Goal: Information Seeking & Learning: Learn about a topic

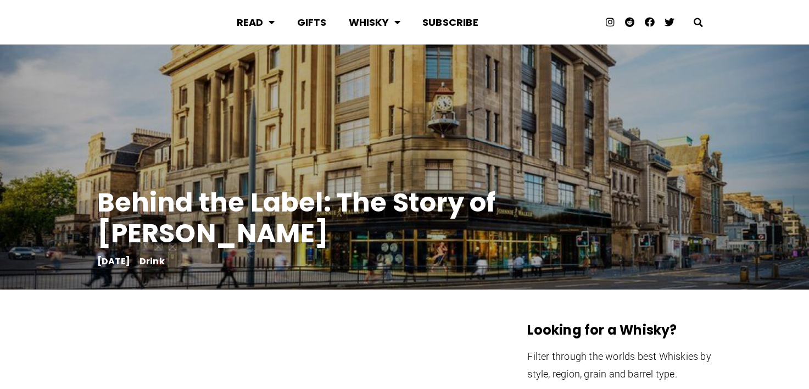
scroll to position [2573, 0]
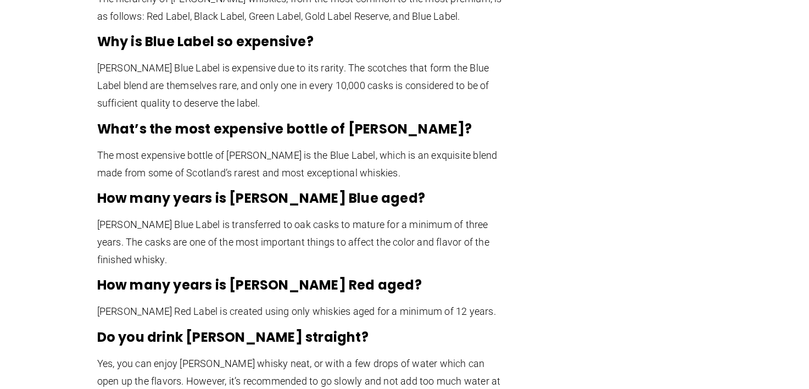
drag, startPoint x: 312, startPoint y: 172, endPoint x: 90, endPoint y: 108, distance: 231.4
drag, startPoint x: 496, startPoint y: 220, endPoint x: -2, endPoint y: 194, distance: 499.1
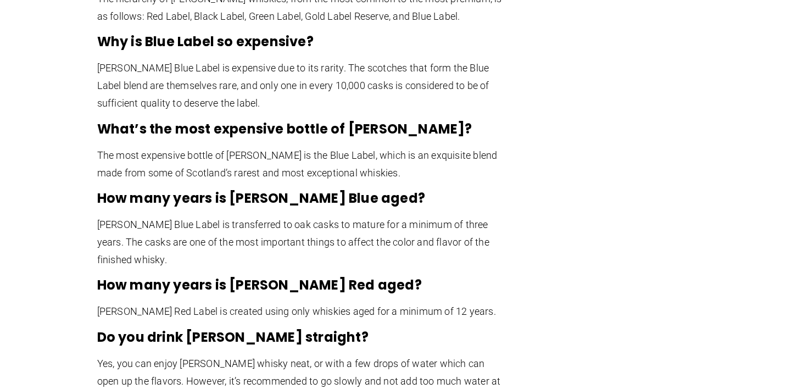
click at [216, 216] on p "Johnnie Walker Blue Label is transferred to oak casks to mature for a minimum o…" at bounding box center [300, 242] width 406 height 53
drag, startPoint x: 216, startPoint y: 149, endPoint x: 87, endPoint y: 102, distance: 136.8
click at [400, 216] on p "Johnnie Walker Blue Label is transferred to oak casks to mature for a minimum o…" at bounding box center [300, 242] width 406 height 53
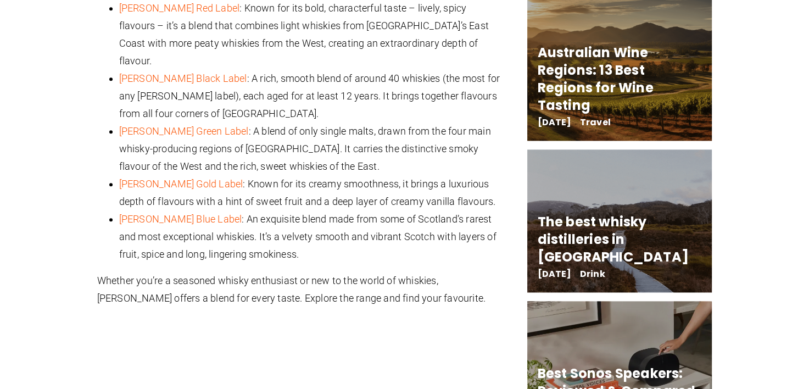
scroll to position [1202, 0]
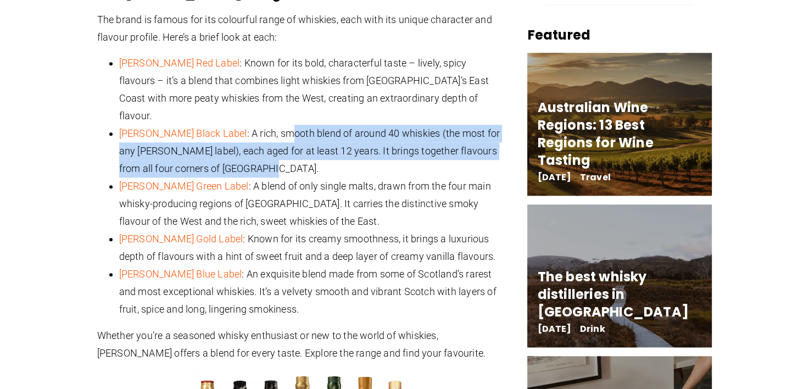
drag, startPoint x: 295, startPoint y: 108, endPoint x: 285, endPoint y: 86, distance: 24.1
click at [285, 125] on li "Johnnie Walker Black Label : A rich, smooth blend of around 40 whiskies (the mo…" at bounding box center [311, 151] width 384 height 53
drag, startPoint x: 285, startPoint y: 86, endPoint x: 306, endPoint y: 110, distance: 31.9
click at [306, 125] on li "Johnnie Walker Black Label : A rich, smooth blend of around 40 whiskies (the mo…" at bounding box center [311, 151] width 384 height 53
click at [333, 125] on li "Johnnie Walker Black Label : A rich, smooth blend of around 40 whiskies (the mo…" at bounding box center [311, 151] width 384 height 53
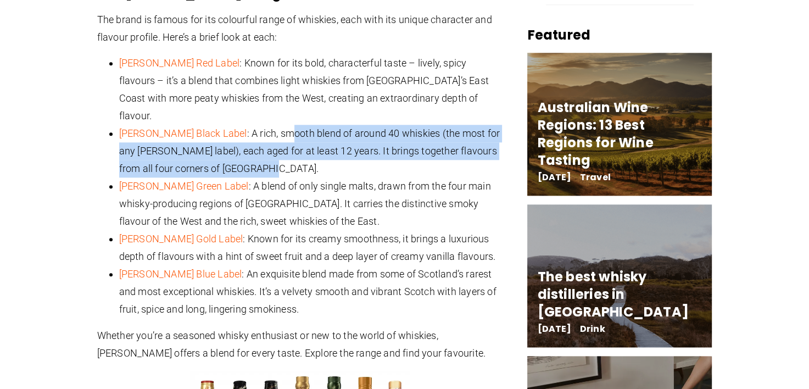
click at [328, 125] on li "Johnnie Walker Black Label : A rich, smooth blend of around 40 whiskies (the mo…" at bounding box center [311, 151] width 384 height 53
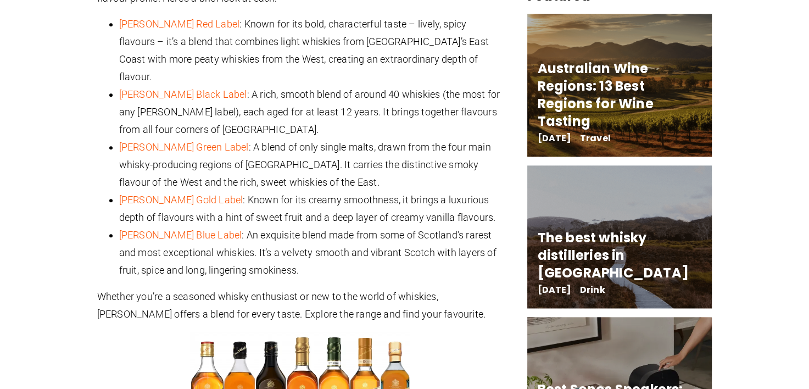
scroll to position [1256, 0]
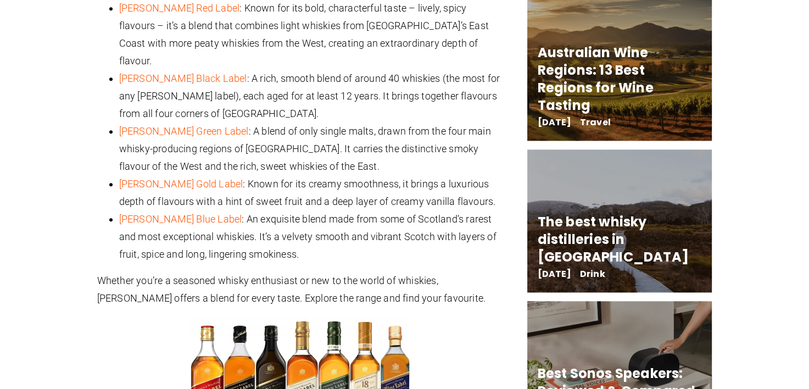
click at [202, 213] on link "Johnnie Walker Blue Label" at bounding box center [180, 219] width 123 height 12
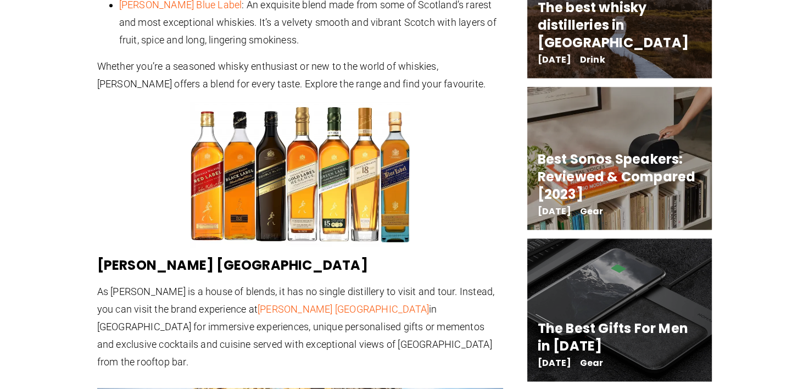
scroll to position [1476, 0]
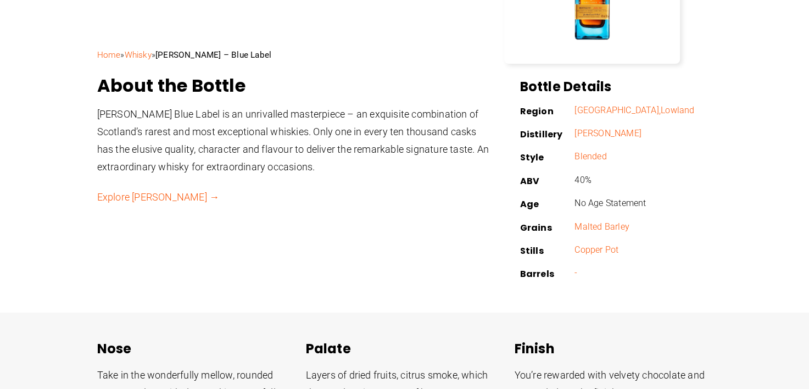
scroll to position [274, 0]
